Goal: Information Seeking & Learning: Understand process/instructions

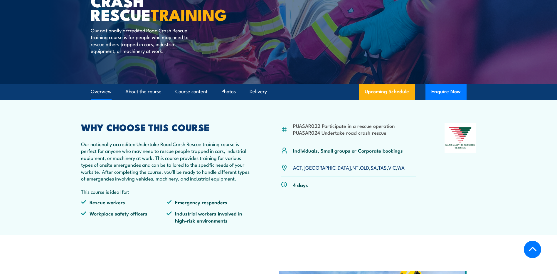
scroll to position [176, 0]
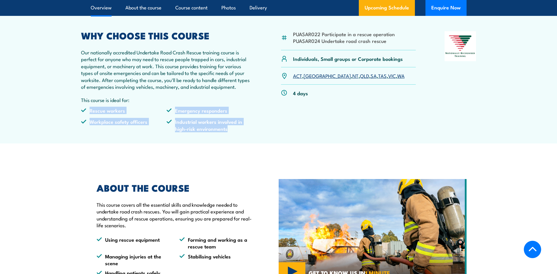
drag, startPoint x: 90, startPoint y: 111, endPoint x: 241, endPoint y: 135, distance: 153.7
click at [241, 135] on ul "Rescue workers Emergency responders Workplace safety officers Industrial worker…" at bounding box center [167, 121] width 172 height 29
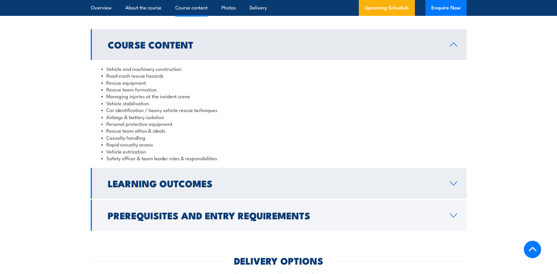
scroll to position [470, 0]
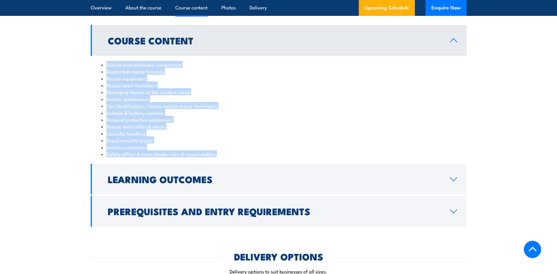
drag, startPoint x: 105, startPoint y: 66, endPoint x: 229, endPoint y: 161, distance: 155.8
click at [229, 161] on div "Vehicle and machinery construction Road crash rescue hazards Rescue equipment R…" at bounding box center [279, 109] width 376 height 107
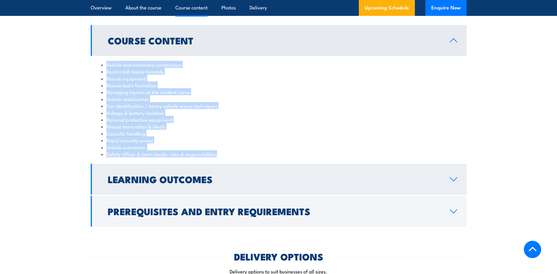
drag, startPoint x: 229, startPoint y: 161, endPoint x: 186, endPoint y: 182, distance: 48.2
click at [186, 182] on h2 "Learning Outcomes" at bounding box center [274, 179] width 333 height 8
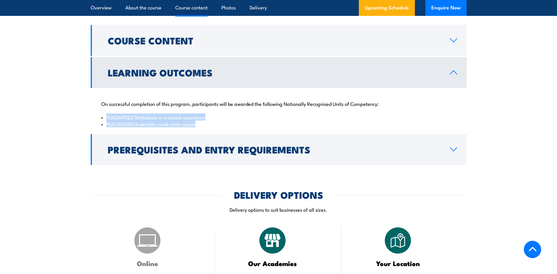
drag, startPoint x: 107, startPoint y: 117, endPoint x: 209, endPoint y: 124, distance: 102.1
click at [209, 124] on ul "PUASAR022 Participate in a rescue operation PUASAR024 Undertake road crash resc…" at bounding box center [278, 121] width 355 height 14
click at [209, 124] on li "PUASAR024 Undertake road crash rescue" at bounding box center [278, 123] width 355 height 7
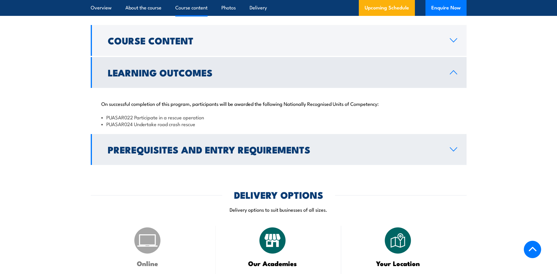
click at [215, 153] on h2 "Prerequisites and Entry Requirements" at bounding box center [274, 149] width 333 height 8
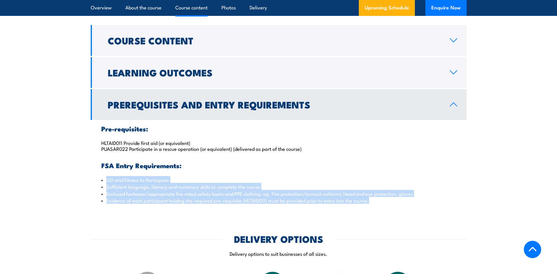
drag, startPoint x: 106, startPoint y: 179, endPoint x: 449, endPoint y: 203, distance: 344.2
click at [449, 203] on ul "USI and Fitness to Participate Sufficient language, literacy and numeracy skill…" at bounding box center [278, 190] width 355 height 28
click at [449, 203] on li "Evidence of each participant holding the required pre-requisite (HLTAID011) mus…" at bounding box center [278, 200] width 355 height 7
drag, startPoint x: 320, startPoint y: 201, endPoint x: 92, endPoint y: 180, distance: 229.2
click at [92, 180] on div "Pre-requisites: HLTAID011 Provide first aid (or equivalent) PUASAR022 Participa…" at bounding box center [279, 164] width 376 height 89
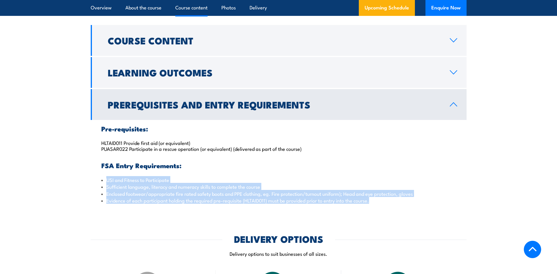
drag, startPoint x: 92, startPoint y: 180, endPoint x: 127, endPoint y: 185, distance: 35.4
click at [127, 185] on li "Sufficient language, literacy and numeracy skills to complete the course" at bounding box center [278, 186] width 355 height 7
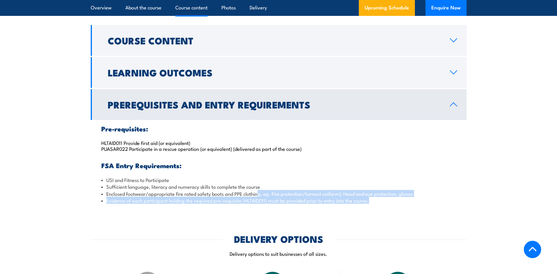
drag, startPoint x: 259, startPoint y: 191, endPoint x: 433, endPoint y: 201, distance: 174.7
click at [433, 201] on ul "USI and Fitness to Participate Sufficient language, literacy and numeracy skill…" at bounding box center [278, 190] width 355 height 28
click at [433, 201] on li "Evidence of each participant holding the required pre-requisite (HLTAID011) mus…" at bounding box center [278, 200] width 355 height 7
drag, startPoint x: 109, startPoint y: 200, endPoint x: 393, endPoint y: 200, distance: 283.7
click at [393, 200] on li "Evidence of each participant holding the required pre-requisite (HLTAID011) mus…" at bounding box center [278, 200] width 355 height 7
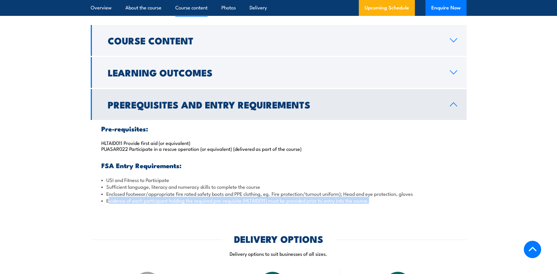
click at [393, 200] on li "Evidence of each participant holding the required pre-requisite (HLTAID011) mus…" at bounding box center [278, 200] width 355 height 7
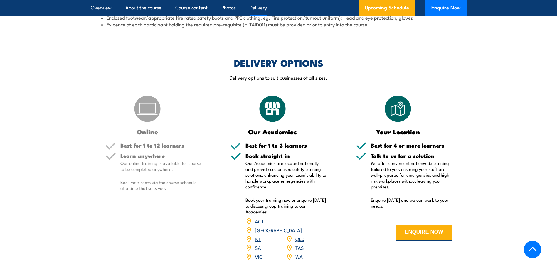
scroll to position [646, 0]
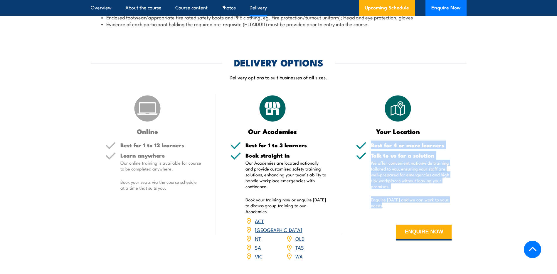
drag, startPoint x: 372, startPoint y: 145, endPoint x: 443, endPoint y: 206, distance: 94.0
click at [443, 206] on div "Best for 4 or more learners Talk to us for a solution We offer convenient natio…" at bounding box center [404, 195] width 96 height 107
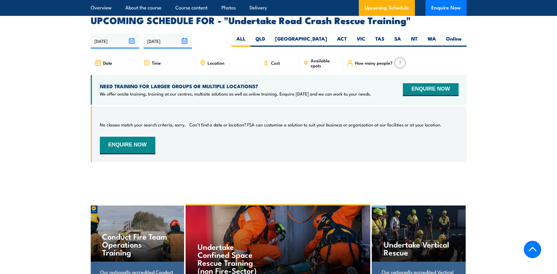
scroll to position [940, 0]
